Goal: Information Seeking & Learning: Check status

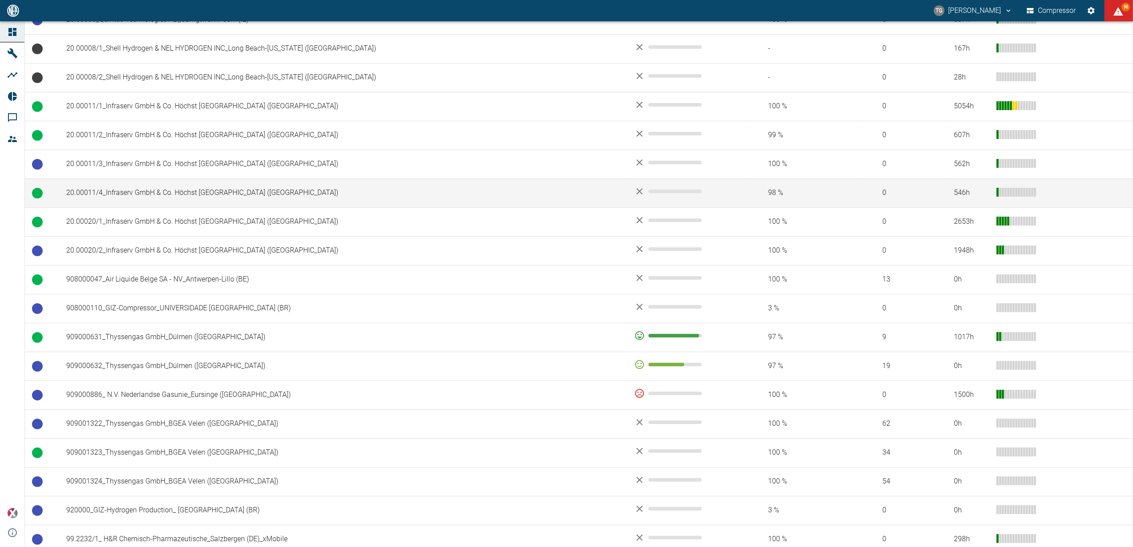
scroll to position [415, 0]
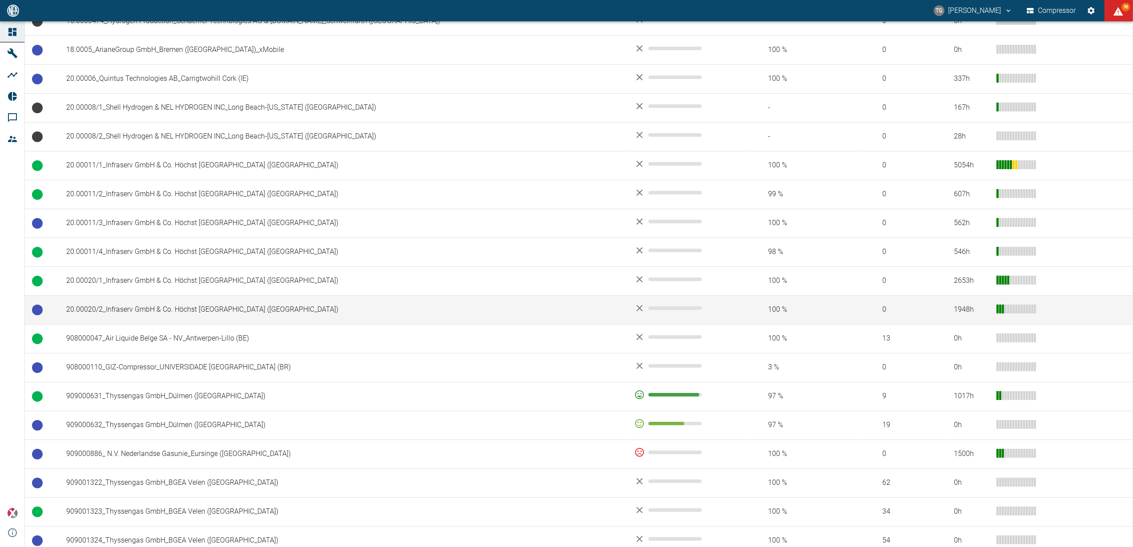
click at [127, 313] on td "20.00020/2_Infraserv GmbH & Co. Höchst KG_Frankfurt am Main (DE)" at bounding box center [343, 309] width 568 height 29
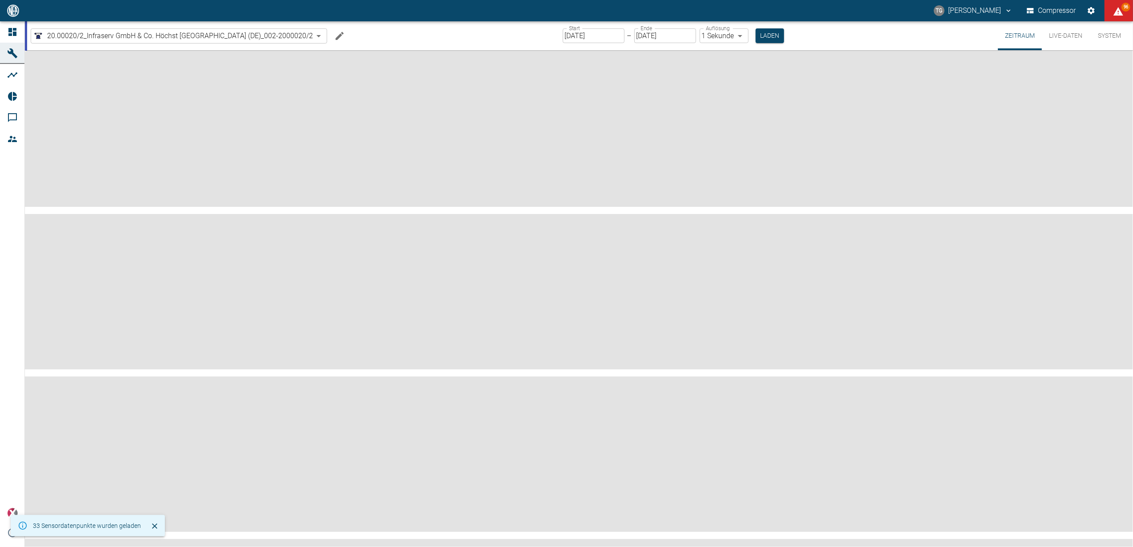
click at [584, 34] on input "26.09.2025" at bounding box center [594, 35] width 62 height 15
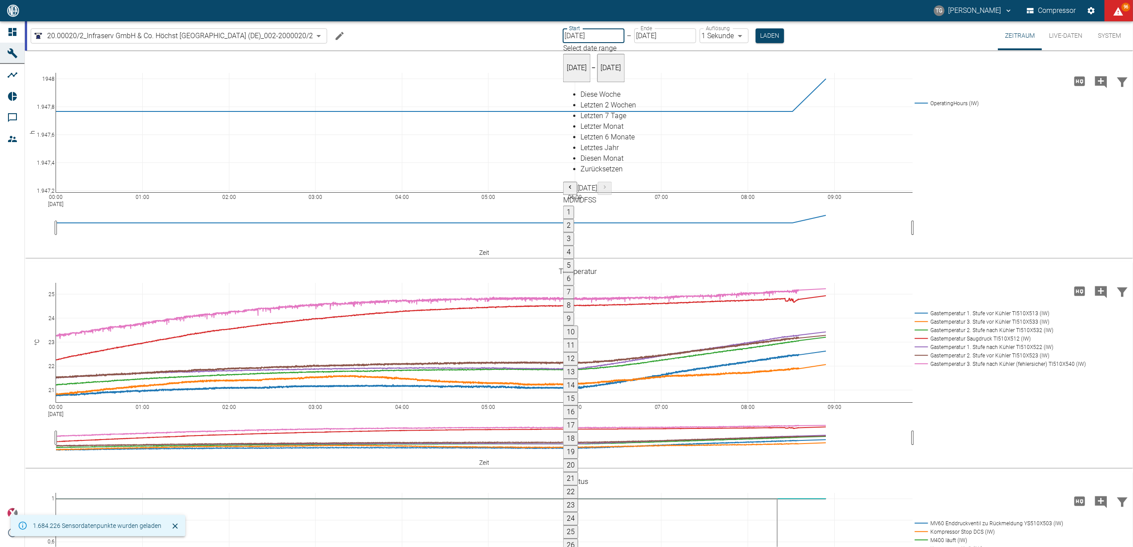
click at [574, 206] on button "1" at bounding box center [568, 212] width 11 height 13
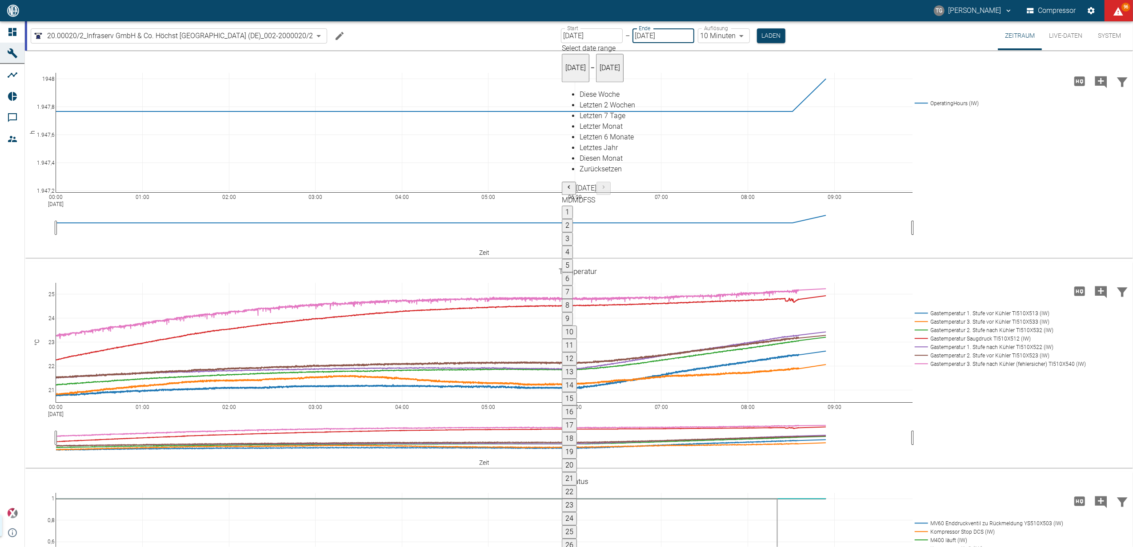
type input "01.08.2025"
type input "10min"
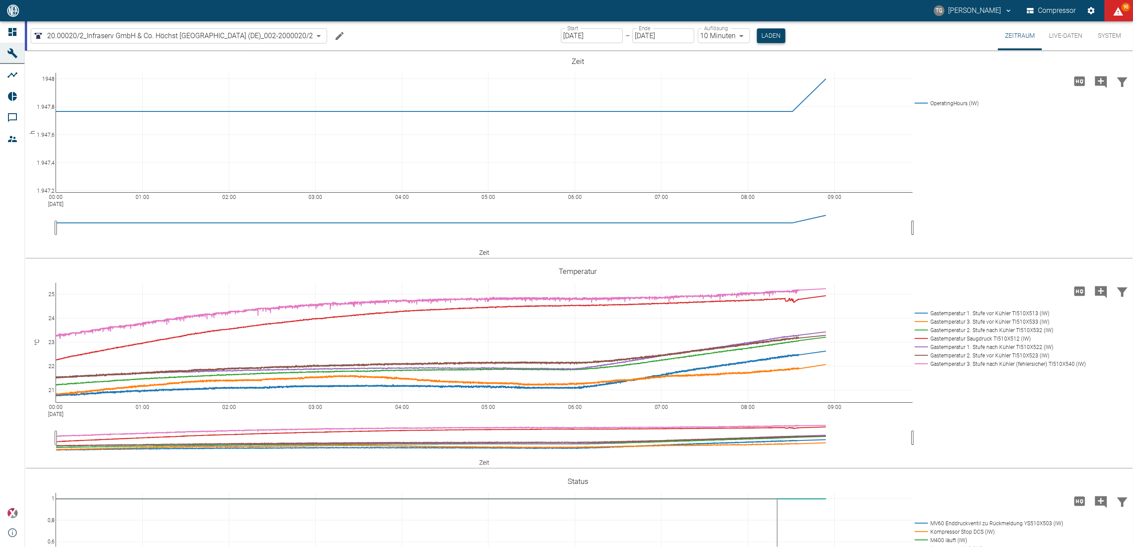
click at [768, 32] on button "Laden" at bounding box center [771, 35] width 28 height 15
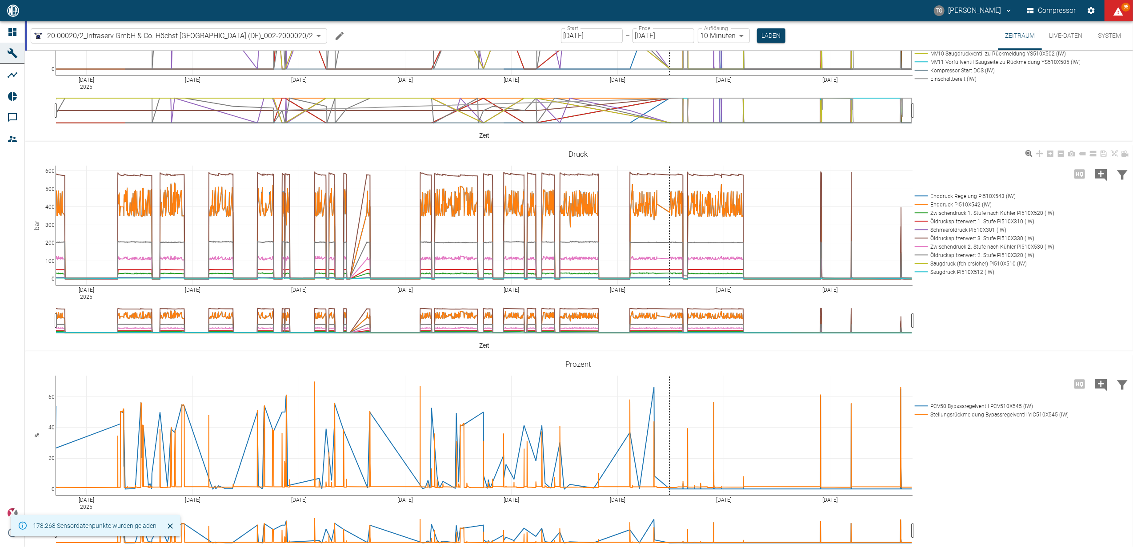
scroll to position [474, 0]
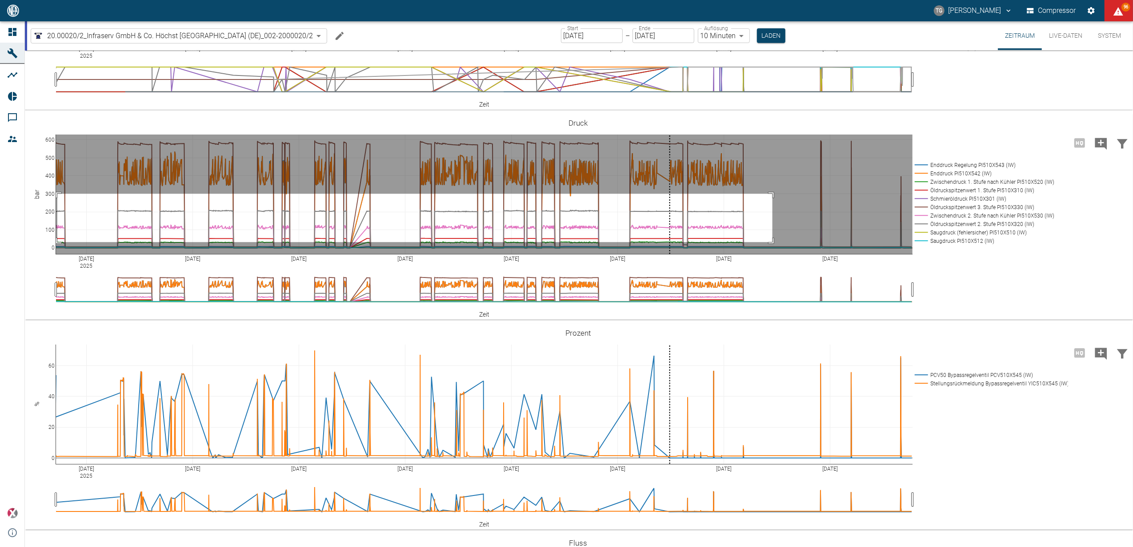
drag, startPoint x: 57, startPoint y: 288, endPoint x: 772, endPoint y: 337, distance: 716.5
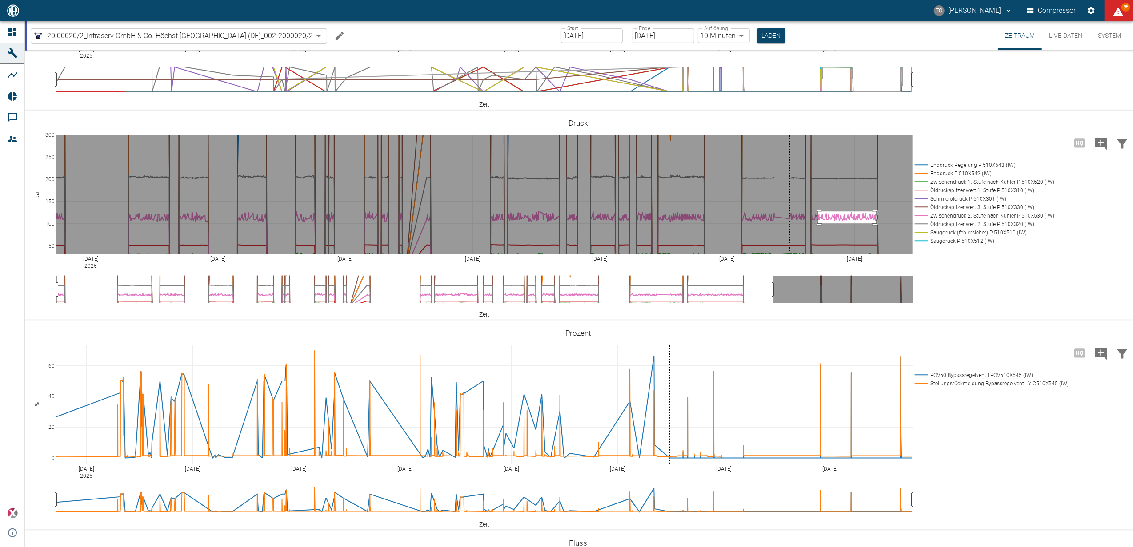
drag, startPoint x: 818, startPoint y: 306, endPoint x: 876, endPoint y: 318, distance: 59.9
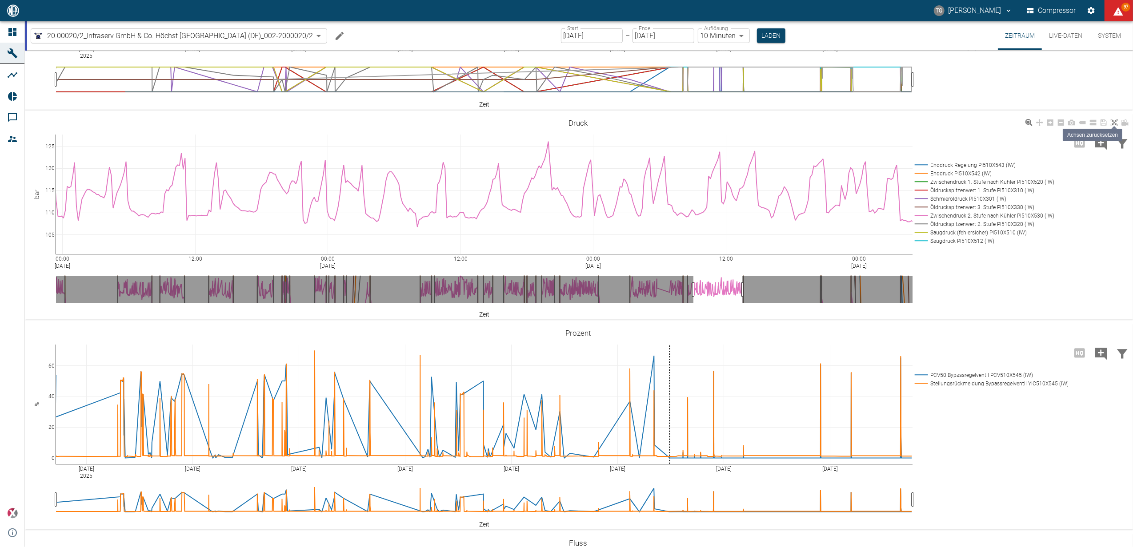
click at [1113, 126] on icon at bounding box center [1113, 122] width 7 height 7
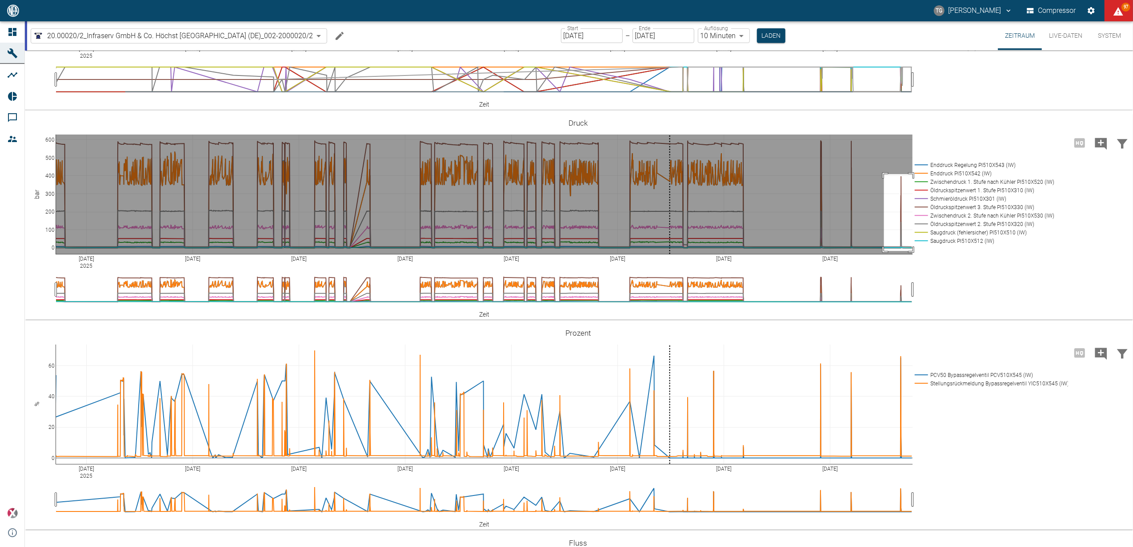
drag, startPoint x: 884, startPoint y: 269, endPoint x: 914, endPoint y: 346, distance: 82.4
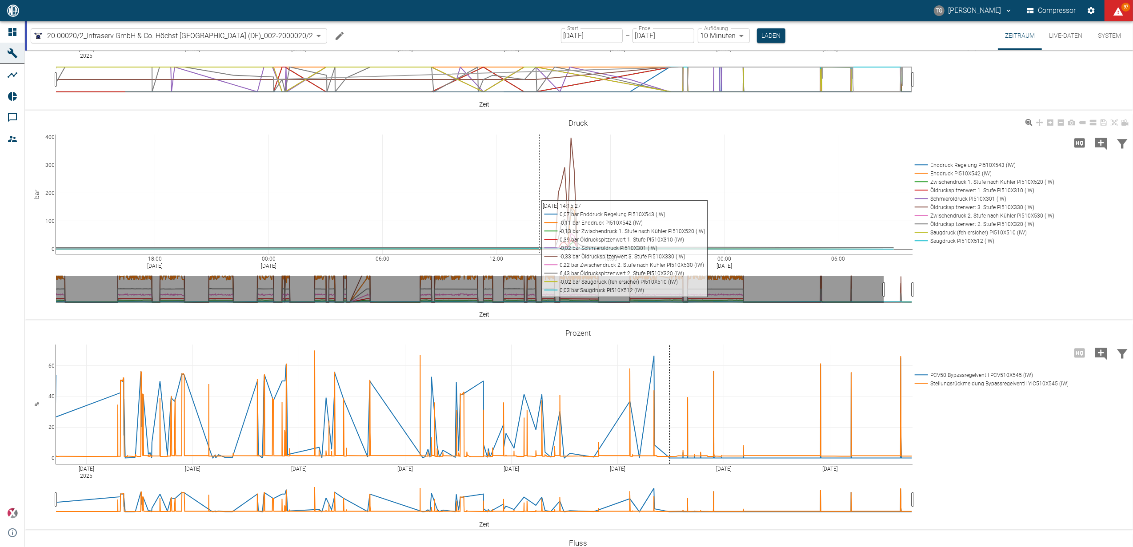
drag, startPoint x: 540, startPoint y: 228, endPoint x: 541, endPoint y: 233, distance: 5.0
click at [541, 233] on div "18:00 Sep 24, 2025 00:00 Sep 25, 2025 06:00 12:00 18:00 00:00 Sep 26, 2025 06:0…" at bounding box center [578, 217] width 1106 height 200
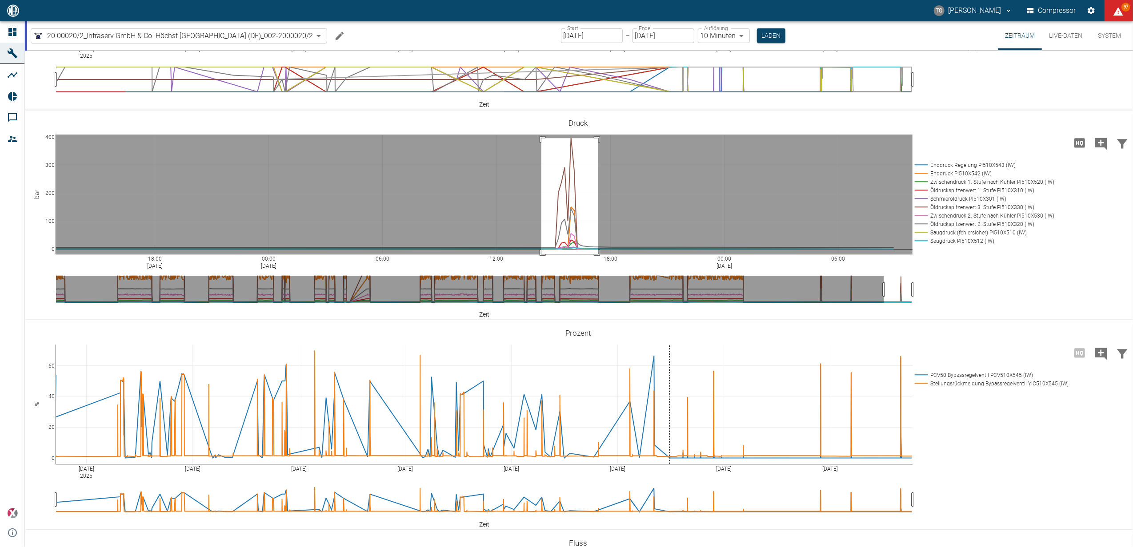
drag, startPoint x: 541, startPoint y: 233, endPoint x: 598, endPoint y: 351, distance: 130.8
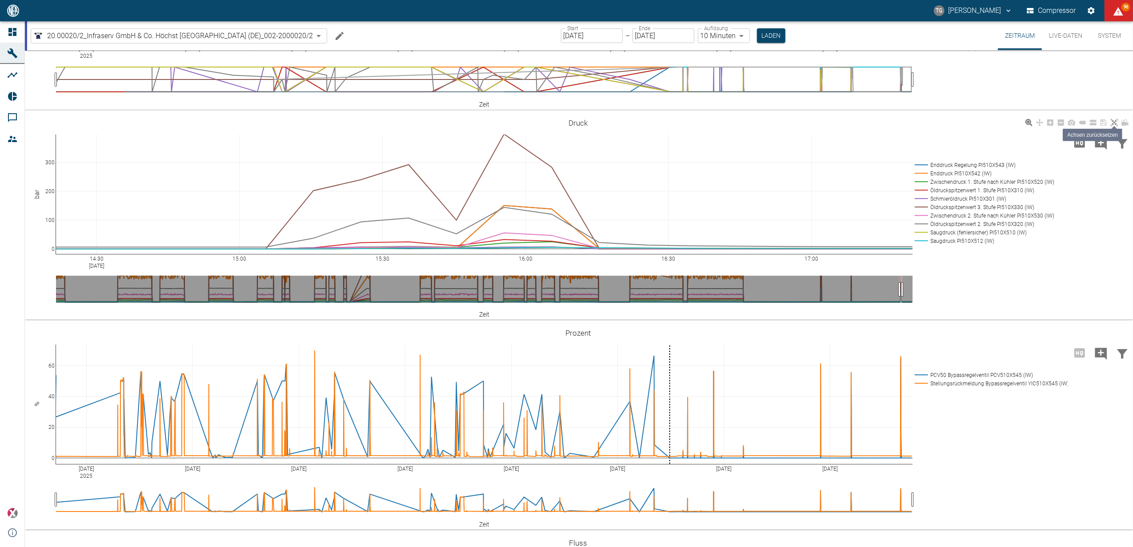
click at [1115, 126] on icon at bounding box center [1113, 122] width 7 height 7
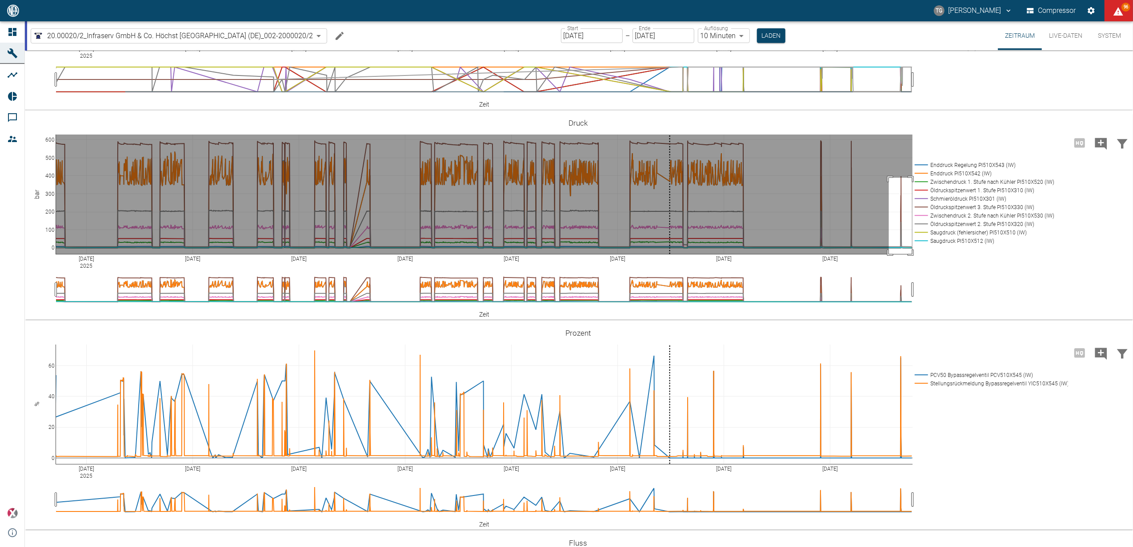
drag, startPoint x: 889, startPoint y: 272, endPoint x: 912, endPoint y: 352, distance: 82.8
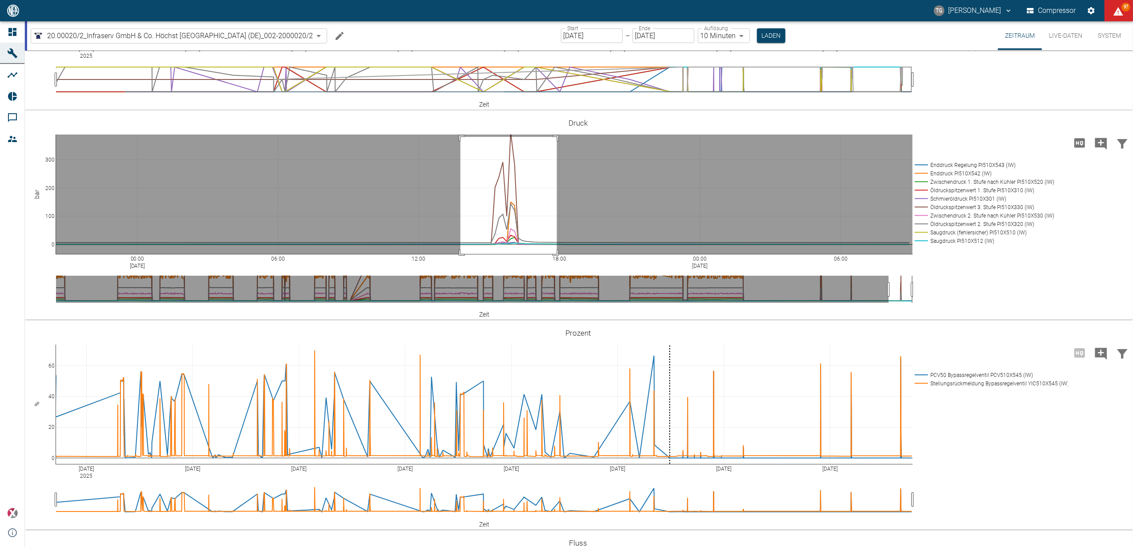
drag, startPoint x: 460, startPoint y: 231, endPoint x: 557, endPoint y: 361, distance: 161.6
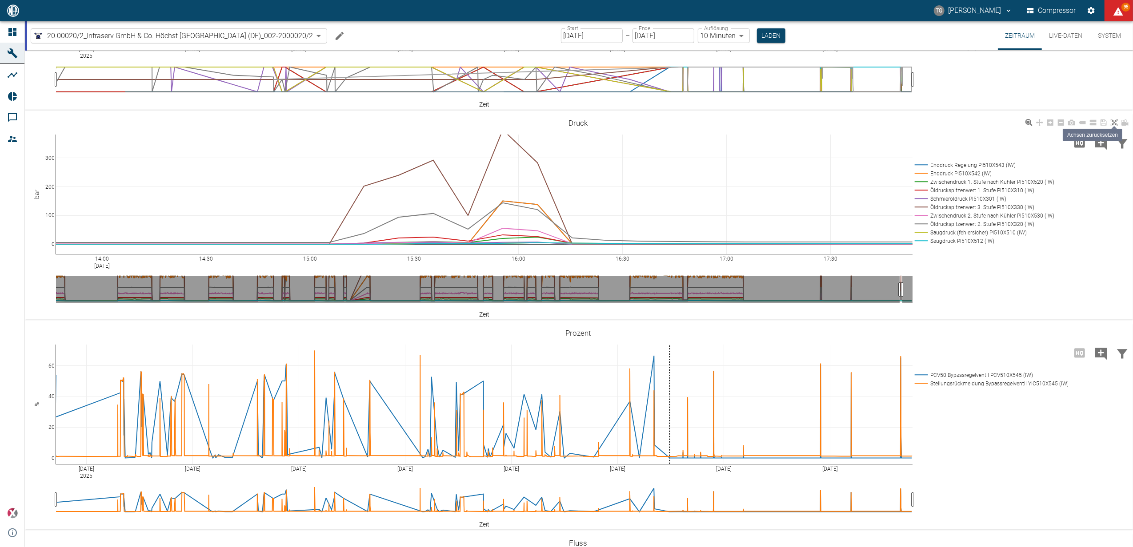
click at [1111, 126] on icon at bounding box center [1113, 122] width 7 height 7
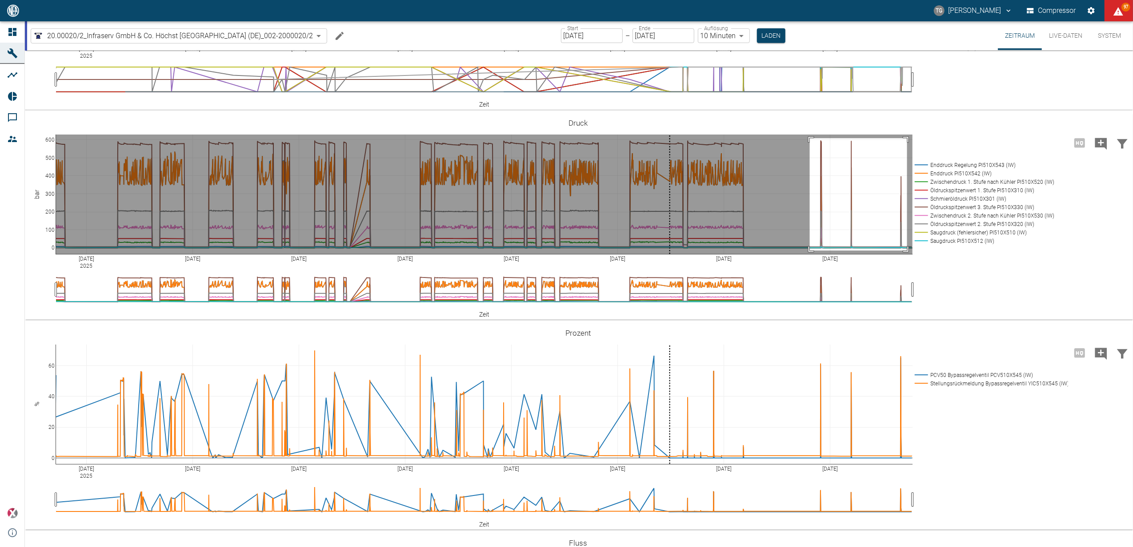
drag, startPoint x: 810, startPoint y: 233, endPoint x: 907, endPoint y: 345, distance: 148.7
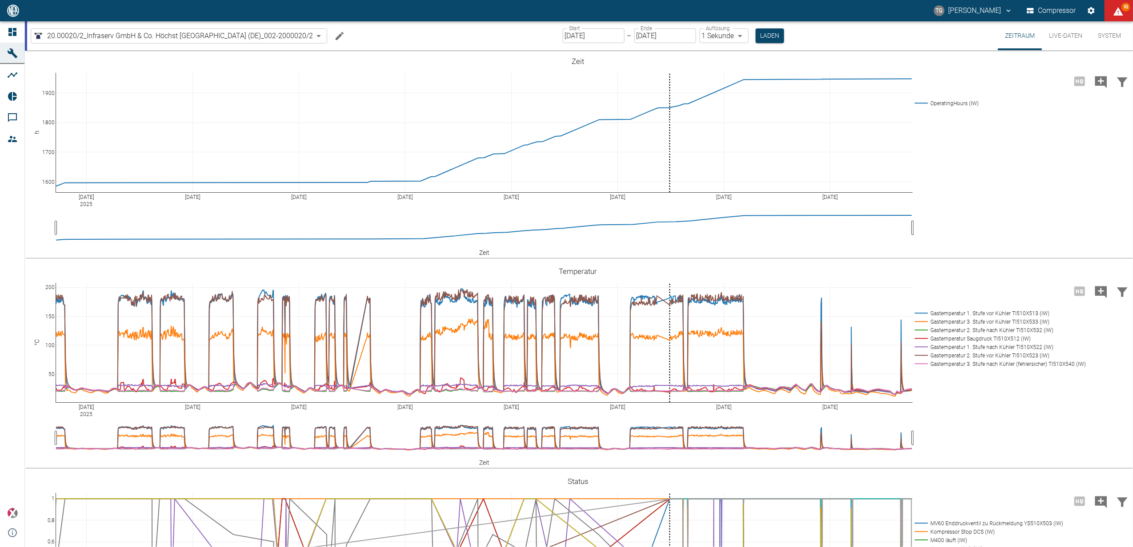
scroll to position [474, 0]
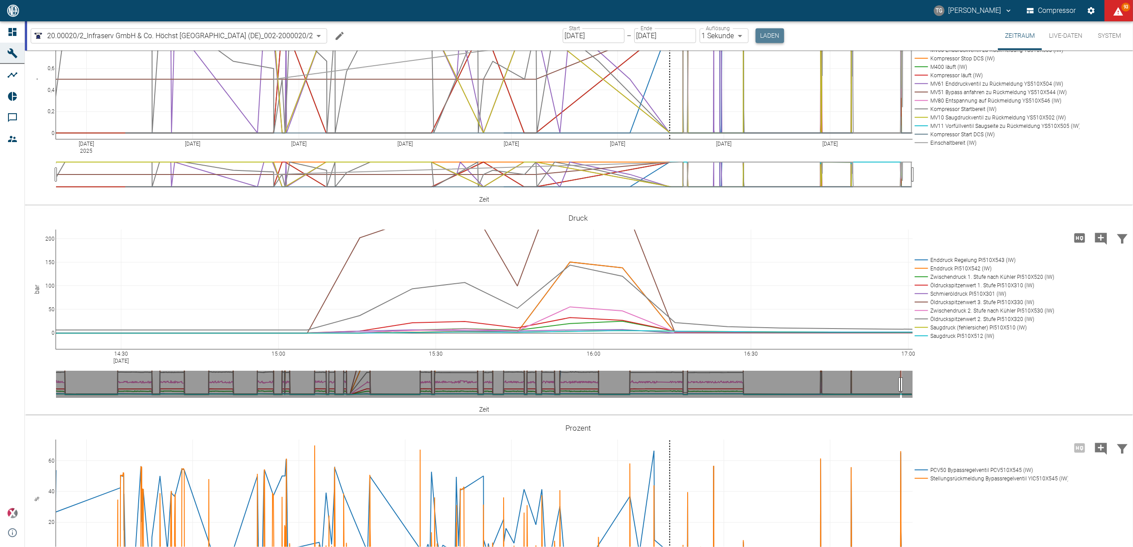
click at [770, 37] on button "Laden" at bounding box center [769, 35] width 28 height 15
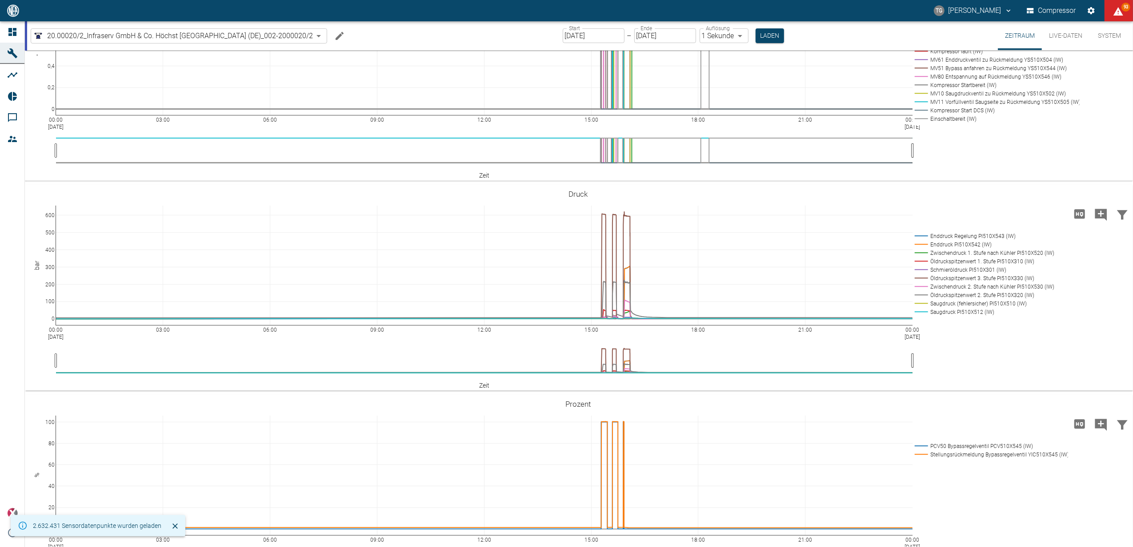
scroll to position [415, 0]
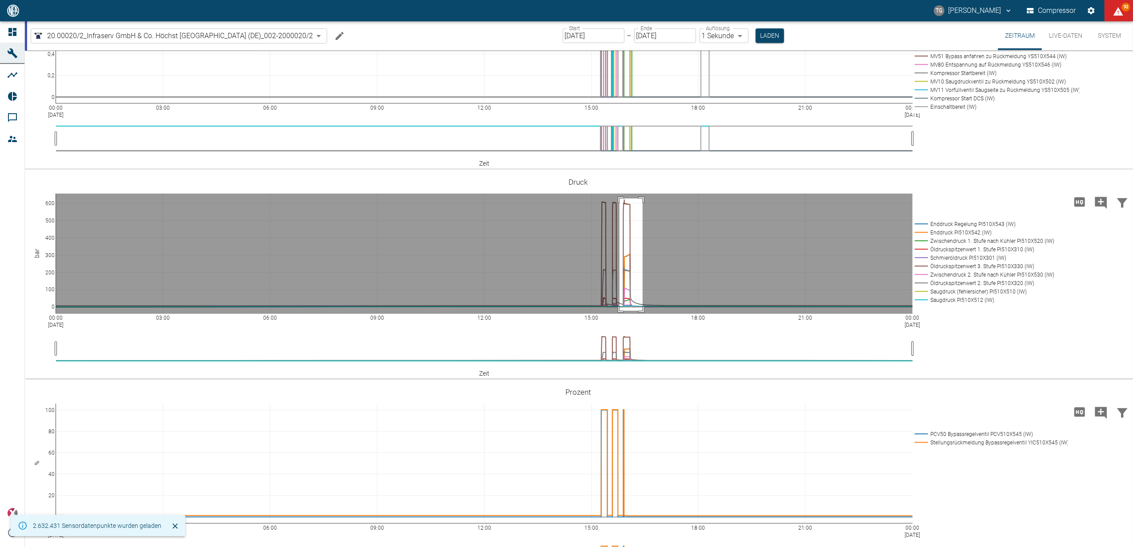
drag, startPoint x: 619, startPoint y: 293, endPoint x: 642, endPoint y: 406, distance: 114.8
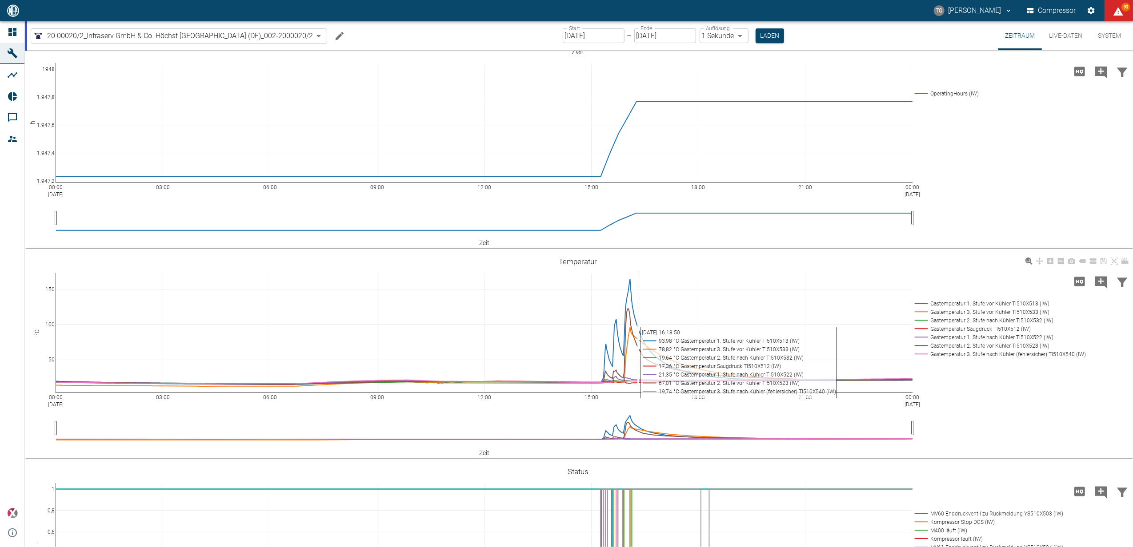
scroll to position [0, 0]
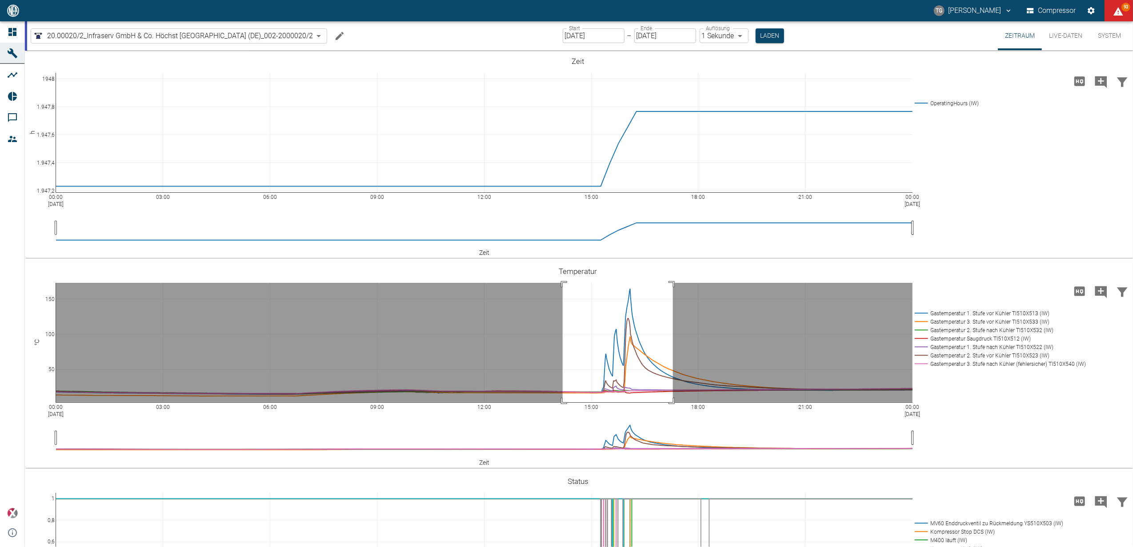
drag, startPoint x: 563, startPoint y: 283, endPoint x: 964, endPoint y: 405, distance: 419.4
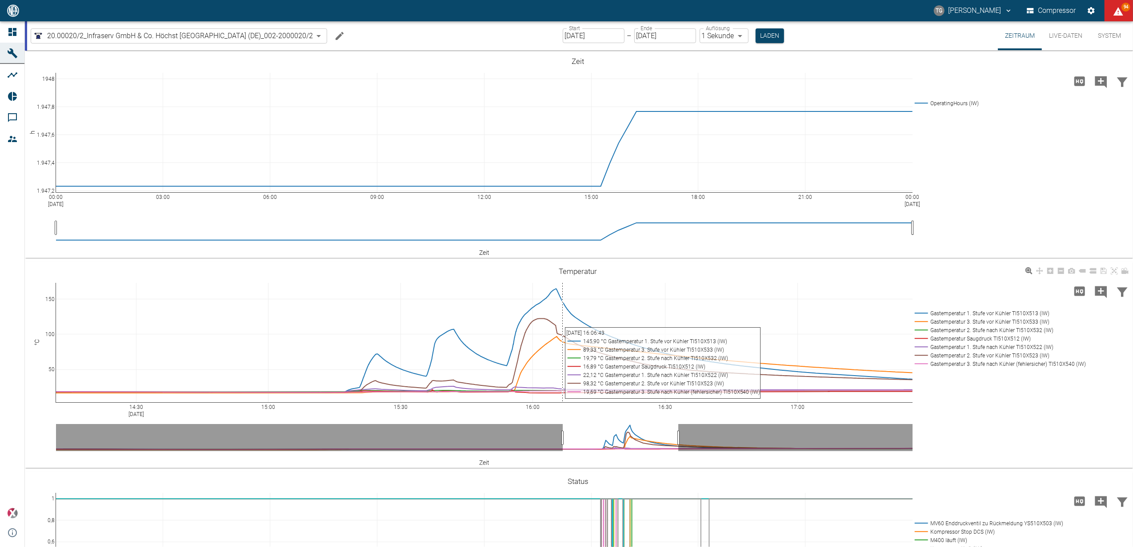
click at [955, 358] on rect at bounding box center [997, 355] width 171 height 8
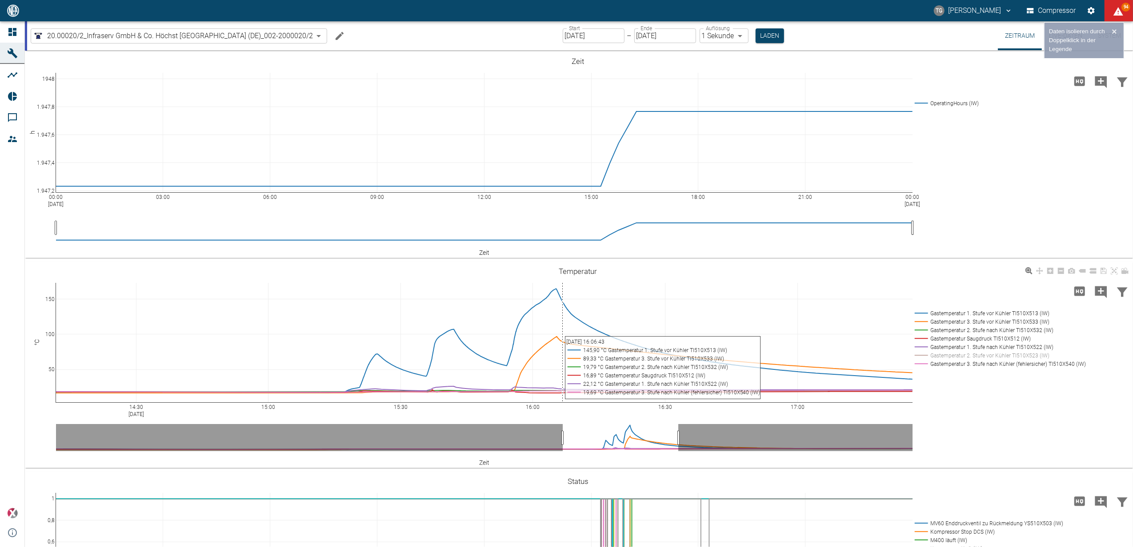
click at [955, 358] on rect at bounding box center [997, 355] width 171 height 8
click at [955, 355] on rect at bounding box center [997, 355] width 171 height 8
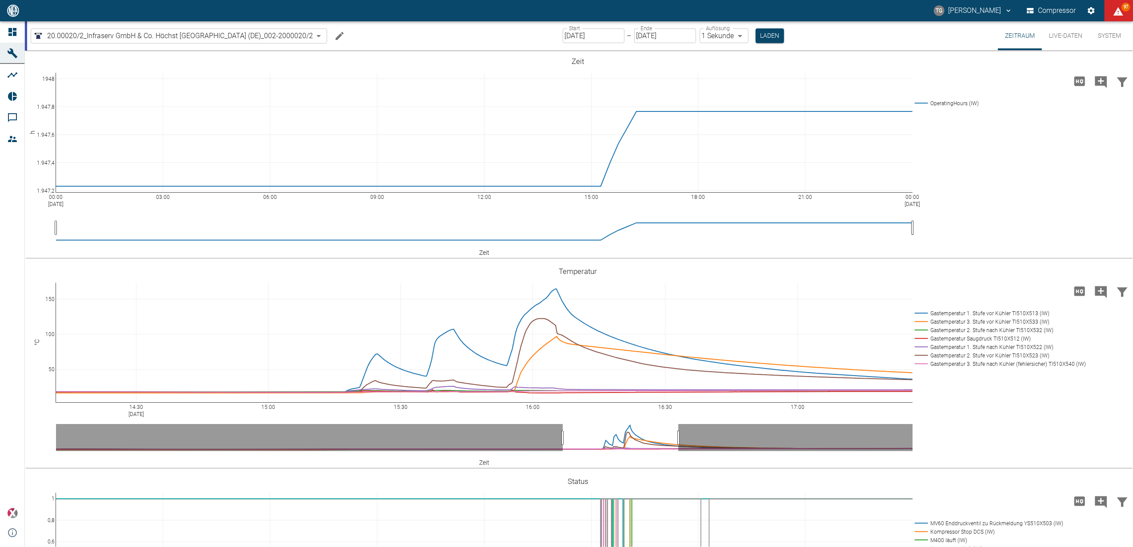
click at [588, 34] on input "[DATE]" at bounding box center [594, 35] width 62 height 15
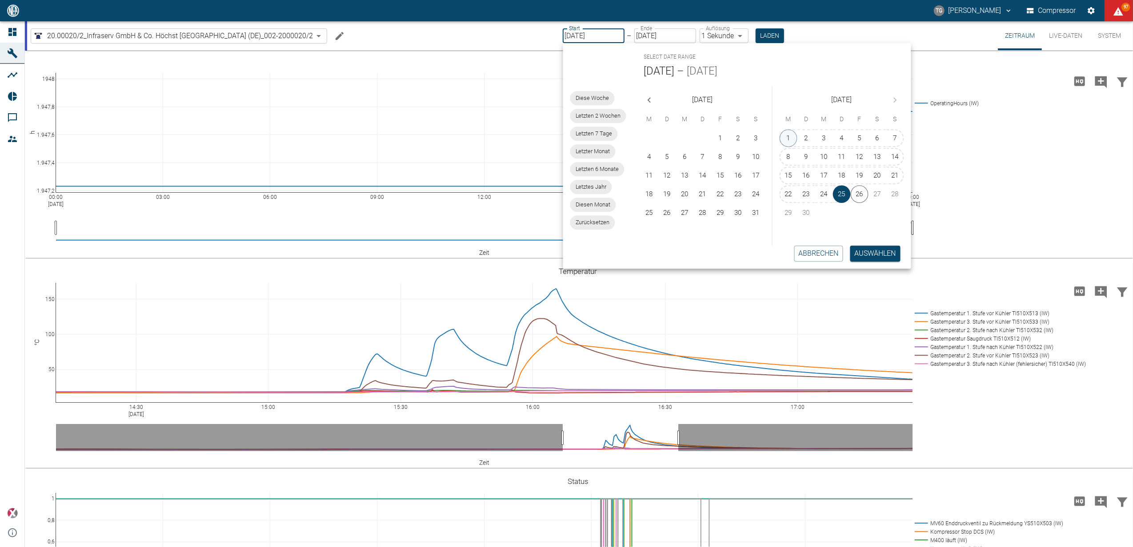
click at [786, 133] on button "1" at bounding box center [788, 138] width 18 height 18
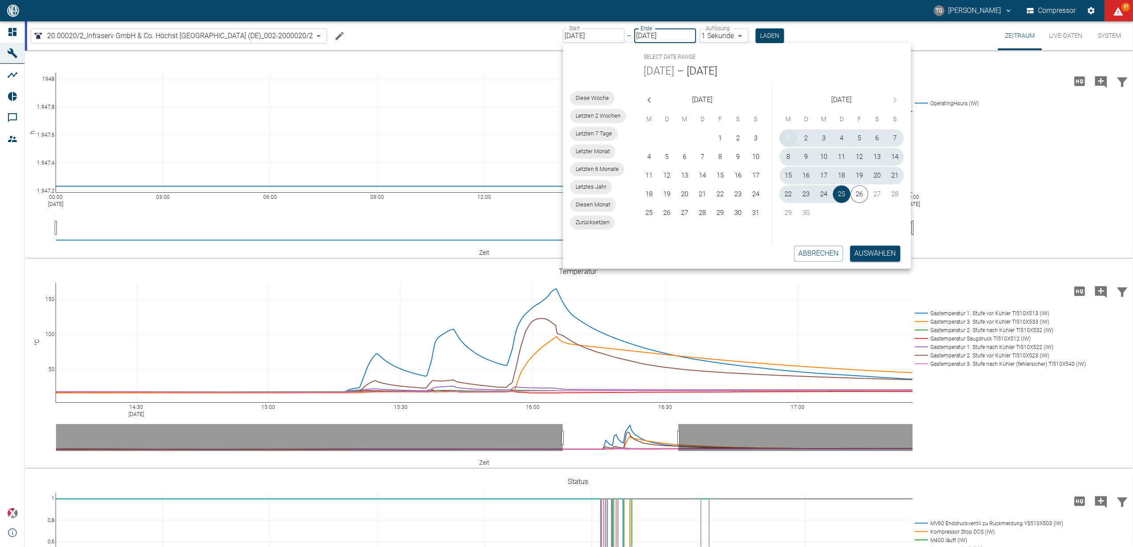
type input "[DATE]"
click at [864, 254] on button "Auswählen" at bounding box center [875, 254] width 50 height 16
type input "10min"
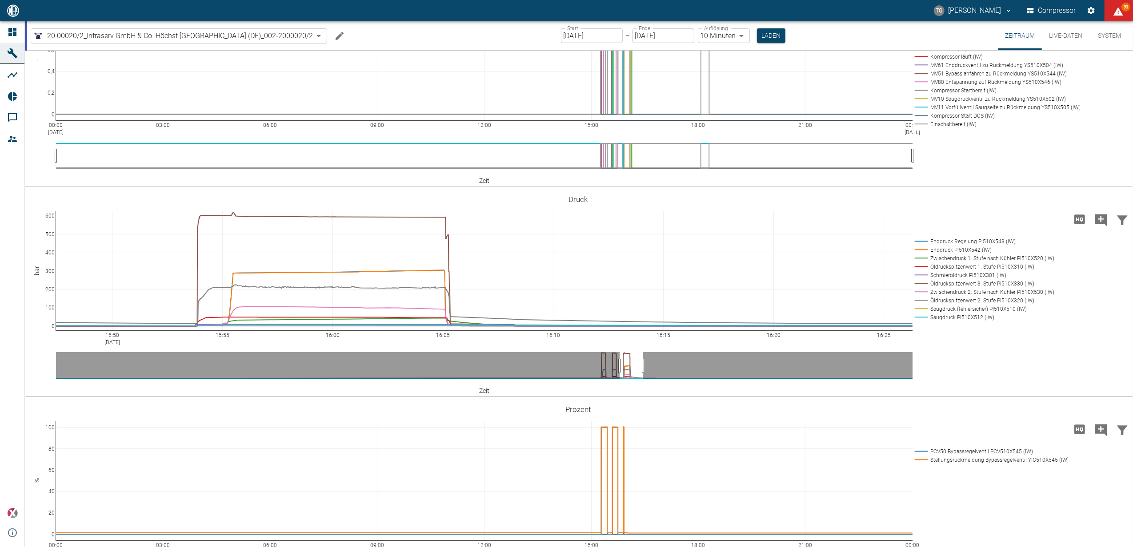
scroll to position [468, 0]
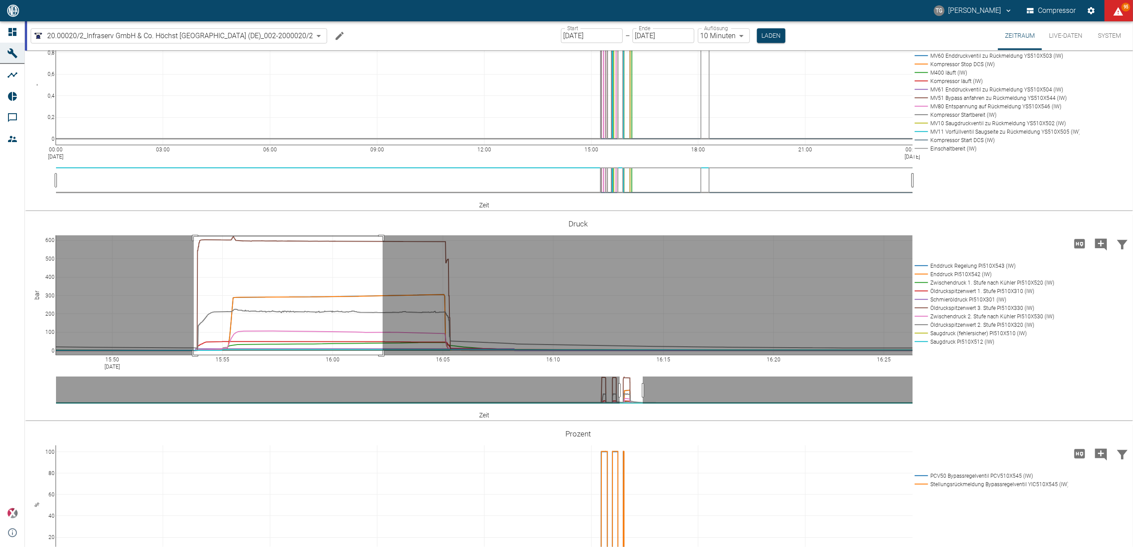
drag, startPoint x: 194, startPoint y: 236, endPoint x: 383, endPoint y: 363, distance: 227.1
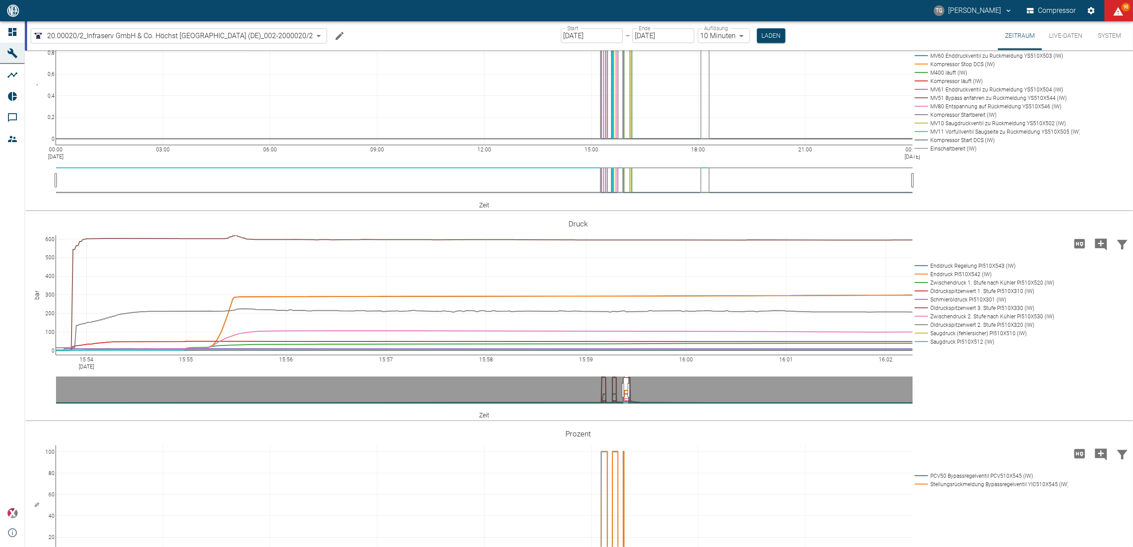
drag, startPoint x: 1111, startPoint y: 219, endPoint x: 1112, endPoint y: 237, distance: 17.4
click at [1112, 220] on icon at bounding box center [1113, 223] width 7 height 7
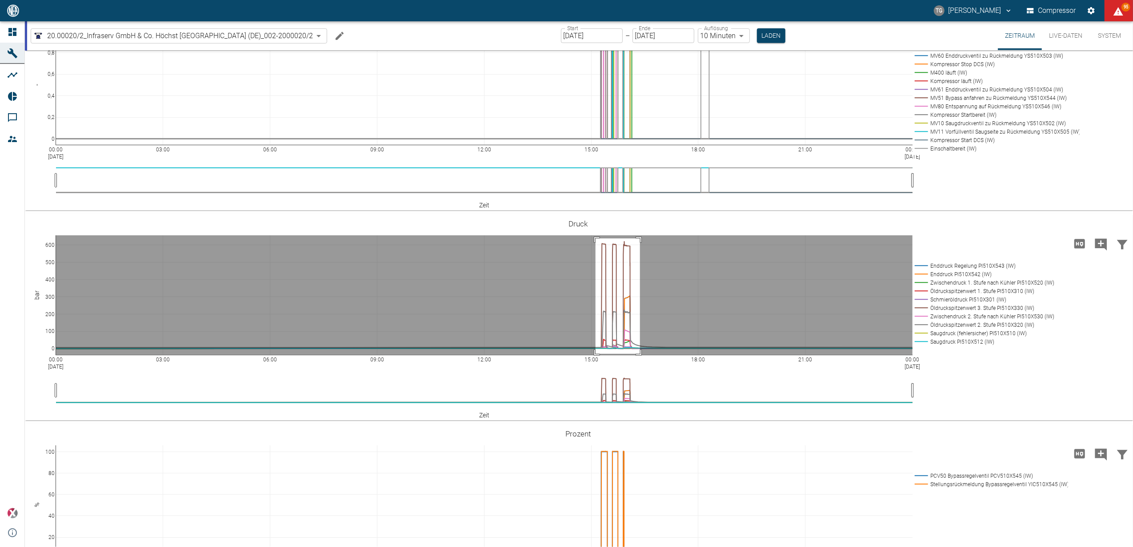
drag, startPoint x: 595, startPoint y: 238, endPoint x: 640, endPoint y: 354, distance: 123.8
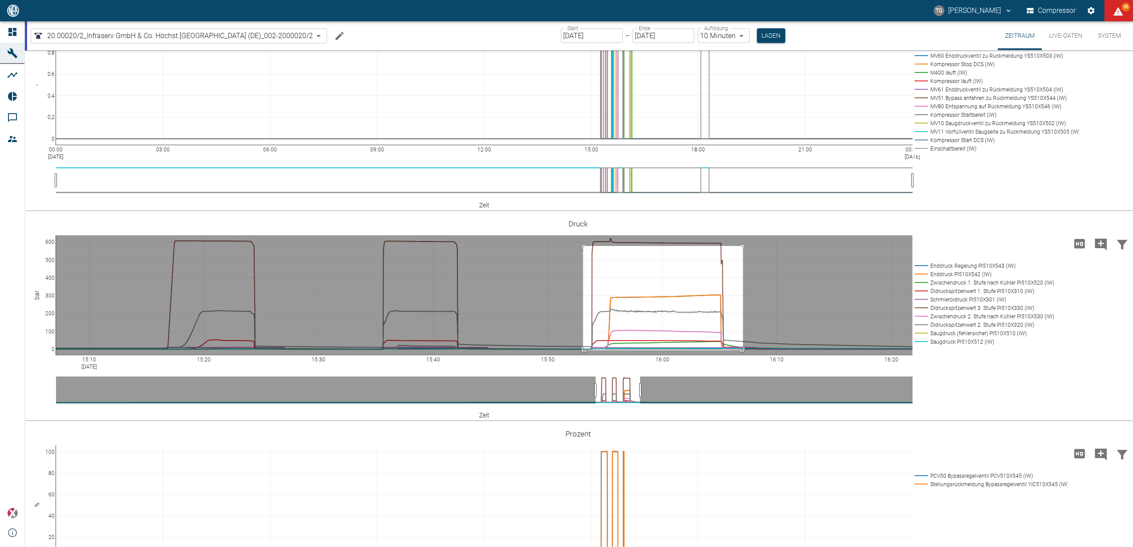
drag, startPoint x: 583, startPoint y: 246, endPoint x: 743, endPoint y: 350, distance: 191.0
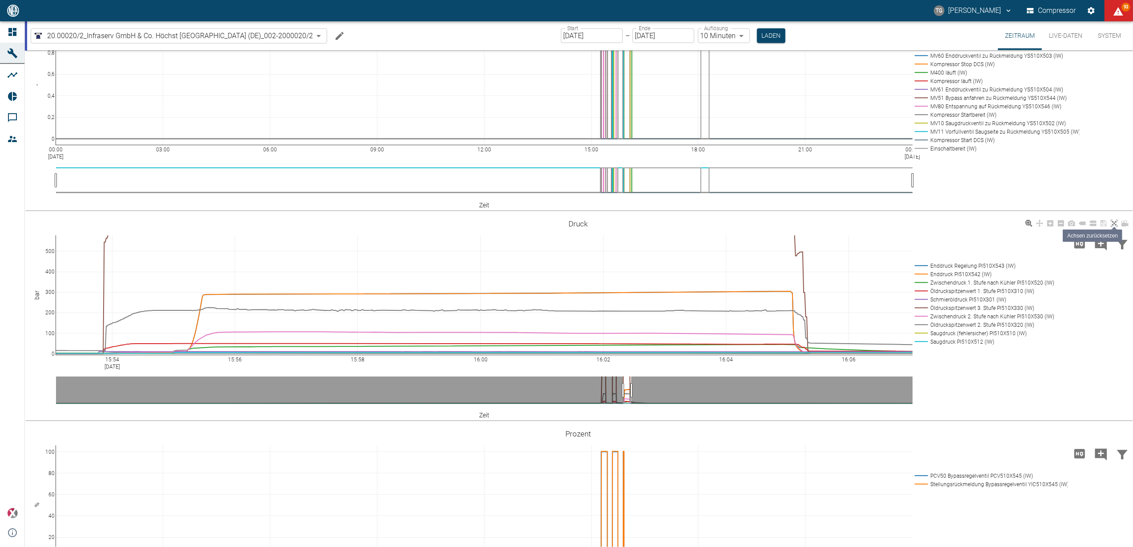
click at [1114, 223] on icon at bounding box center [1113, 223] width 7 height 7
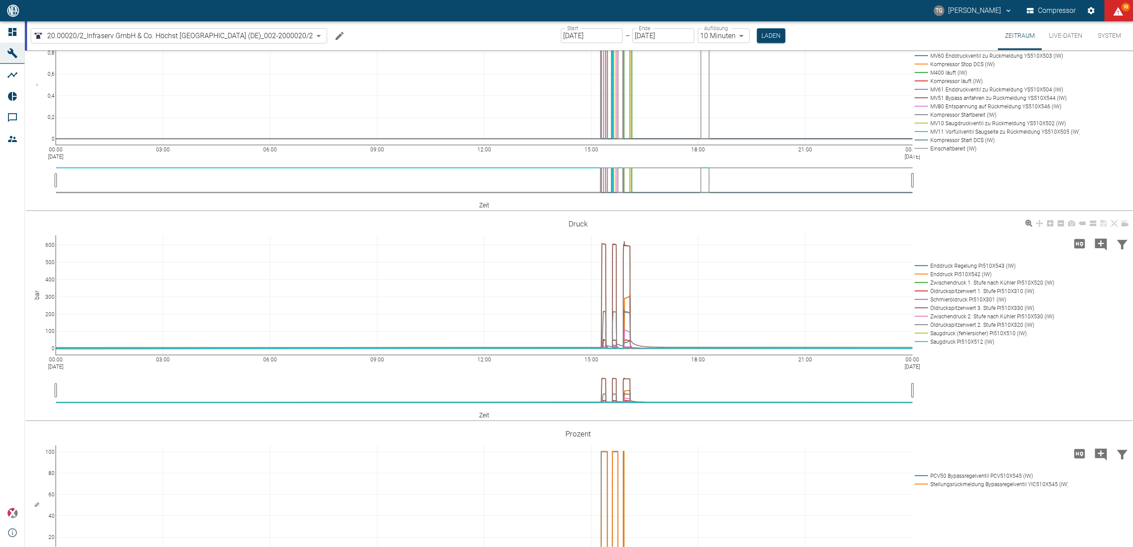
click at [1014, 364] on div "00:00 [DATE] 03:00 06:00 09:00 12:00 15:00 18:00 21:00 00:00 [DATE] 0 100 200 3…" at bounding box center [578, 318] width 1106 height 200
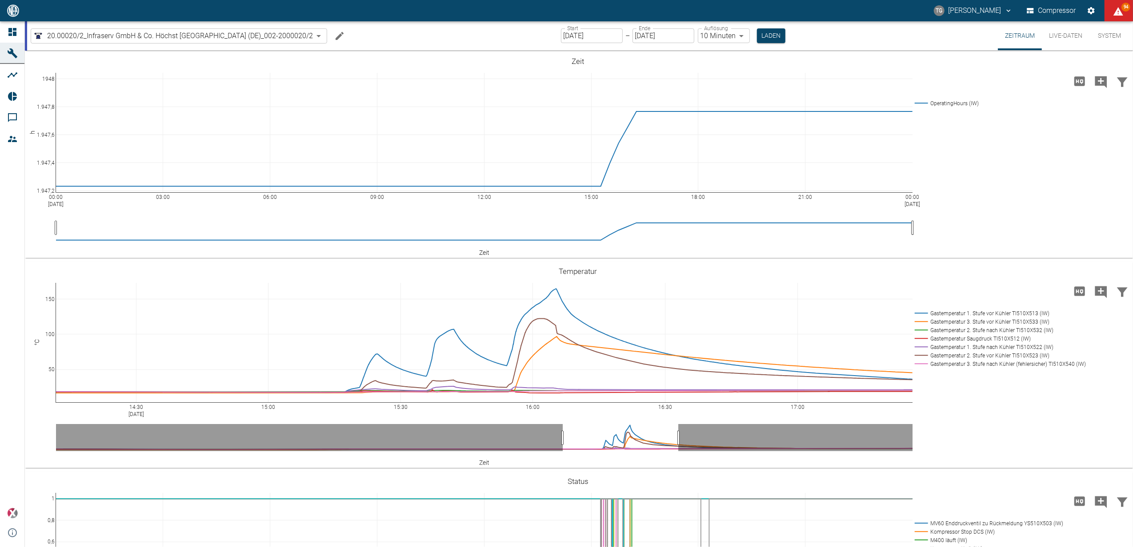
scroll to position [468, 0]
